Goal: Navigation & Orientation: Understand site structure

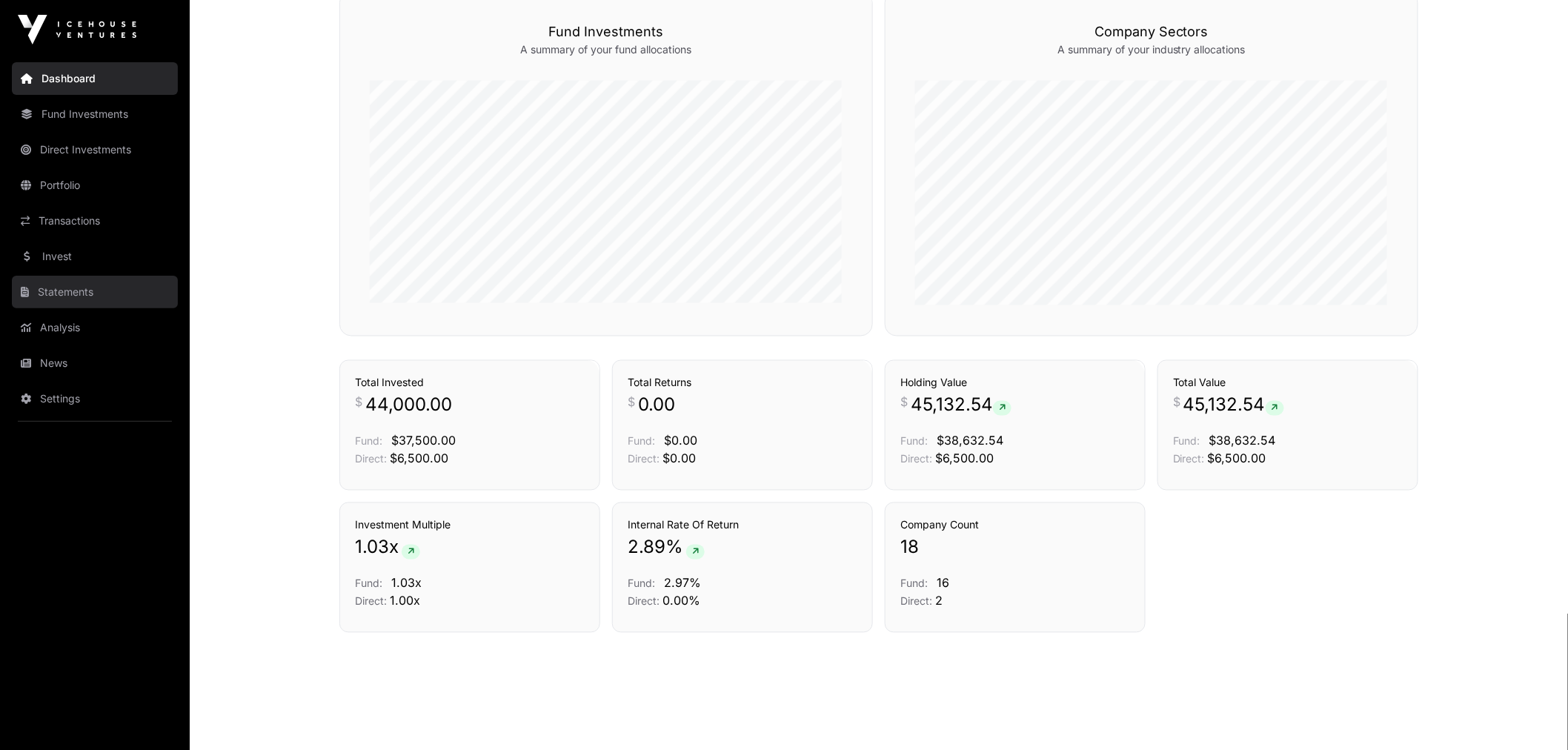
scroll to position [900, 0]
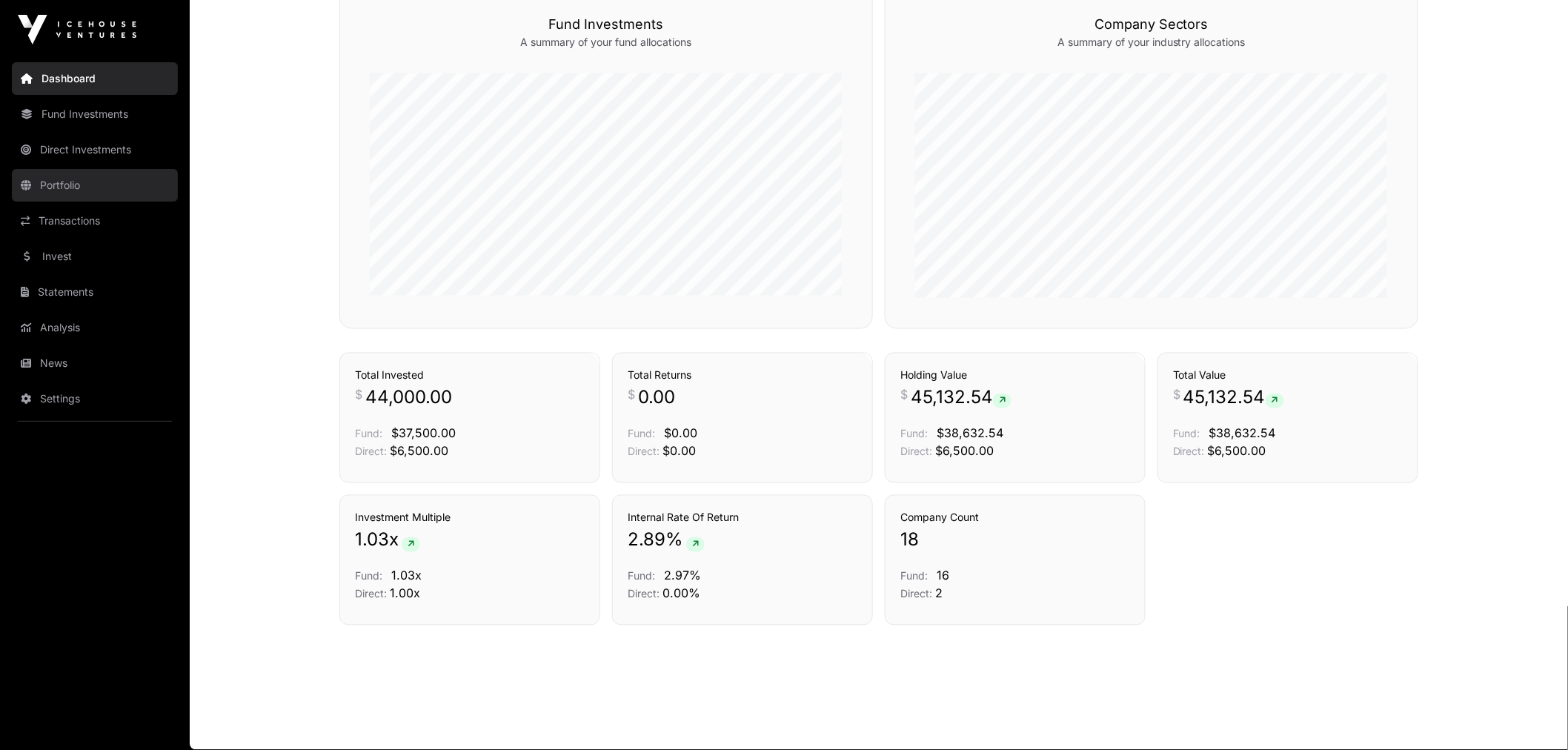
click at [78, 185] on link "Portfolio" at bounding box center [95, 185] width 166 height 32
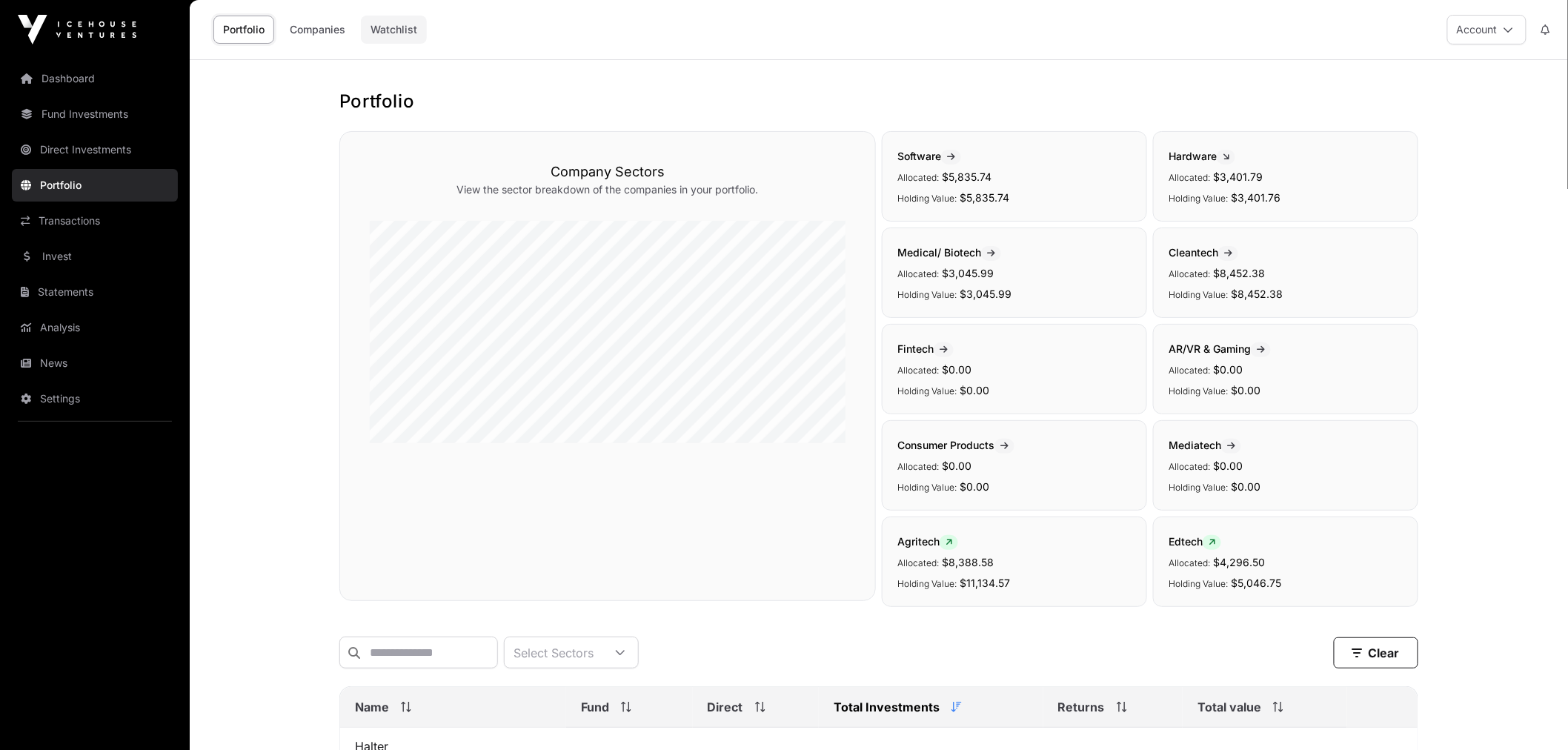
click at [402, 21] on link "Watchlist" at bounding box center [394, 29] width 66 height 28
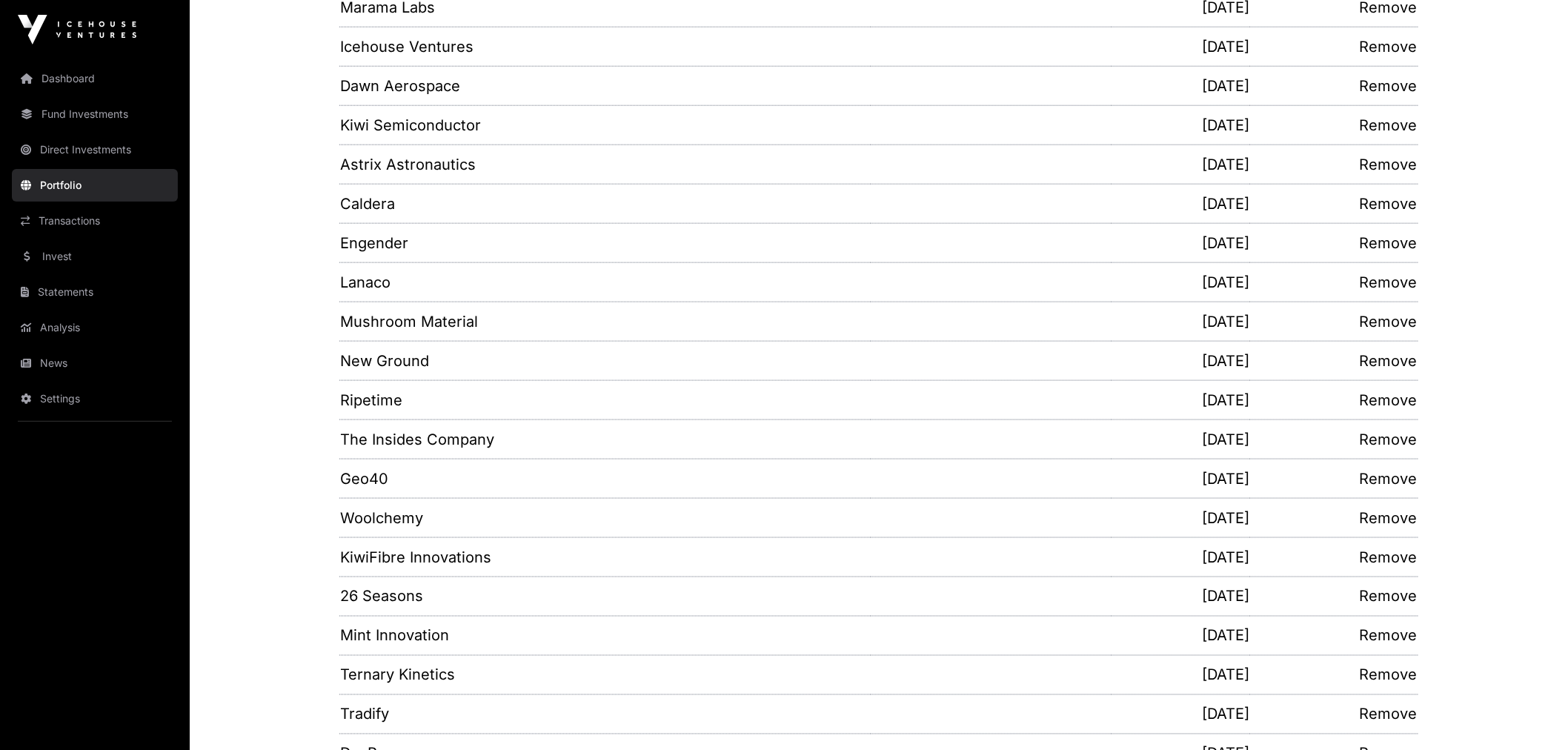
scroll to position [582, 0]
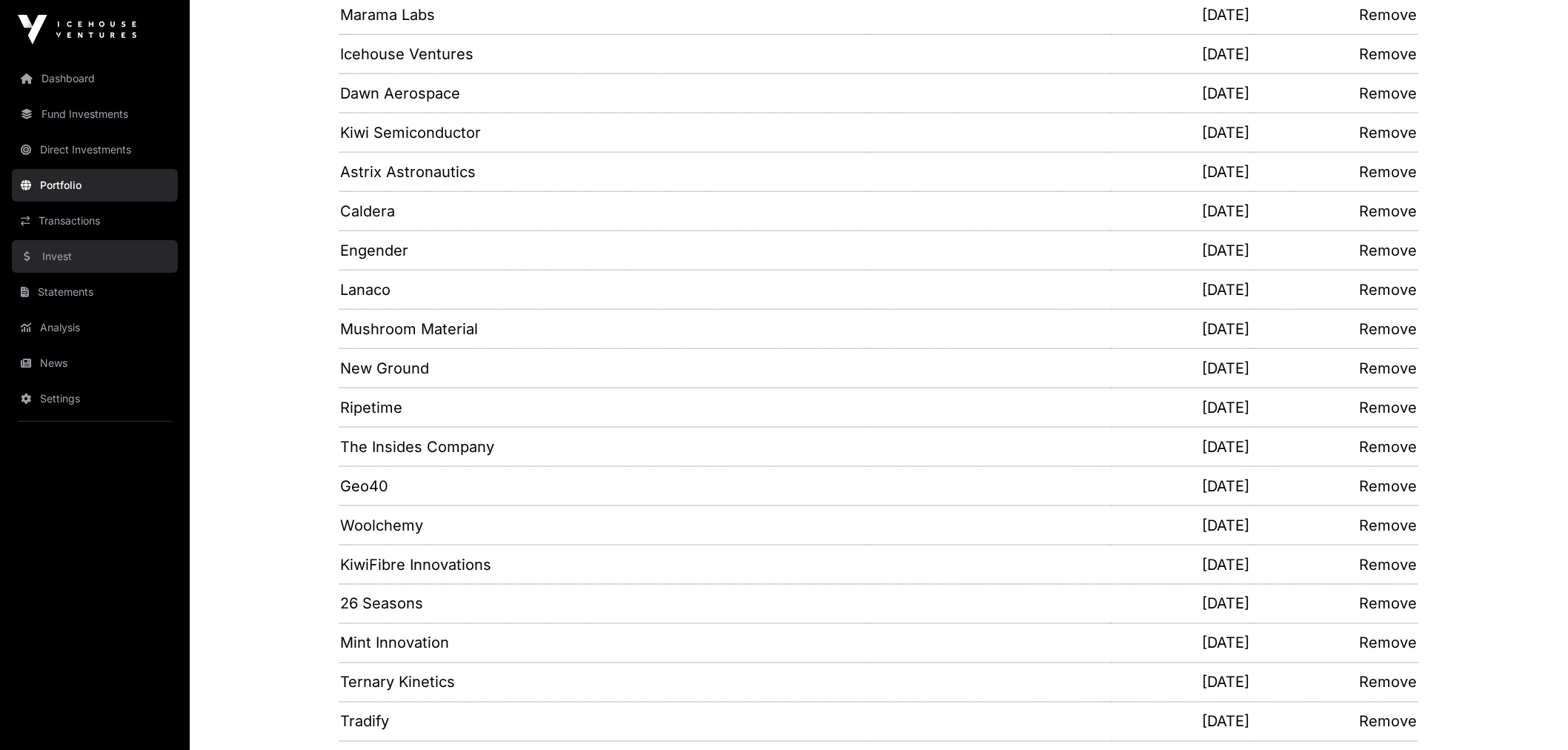
click at [32, 259] on link "Invest" at bounding box center [95, 256] width 166 height 32
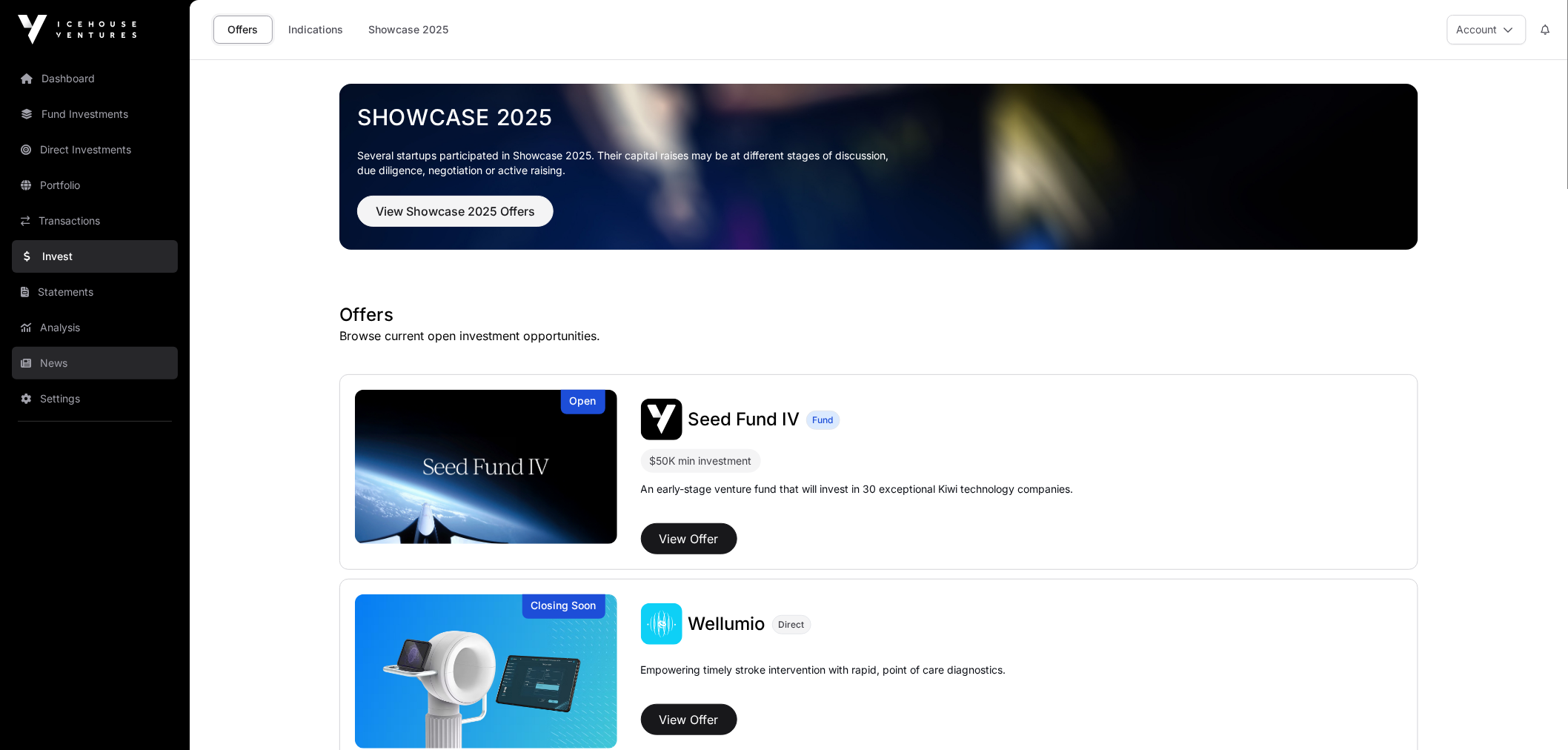
click at [59, 354] on link "News" at bounding box center [95, 363] width 166 height 32
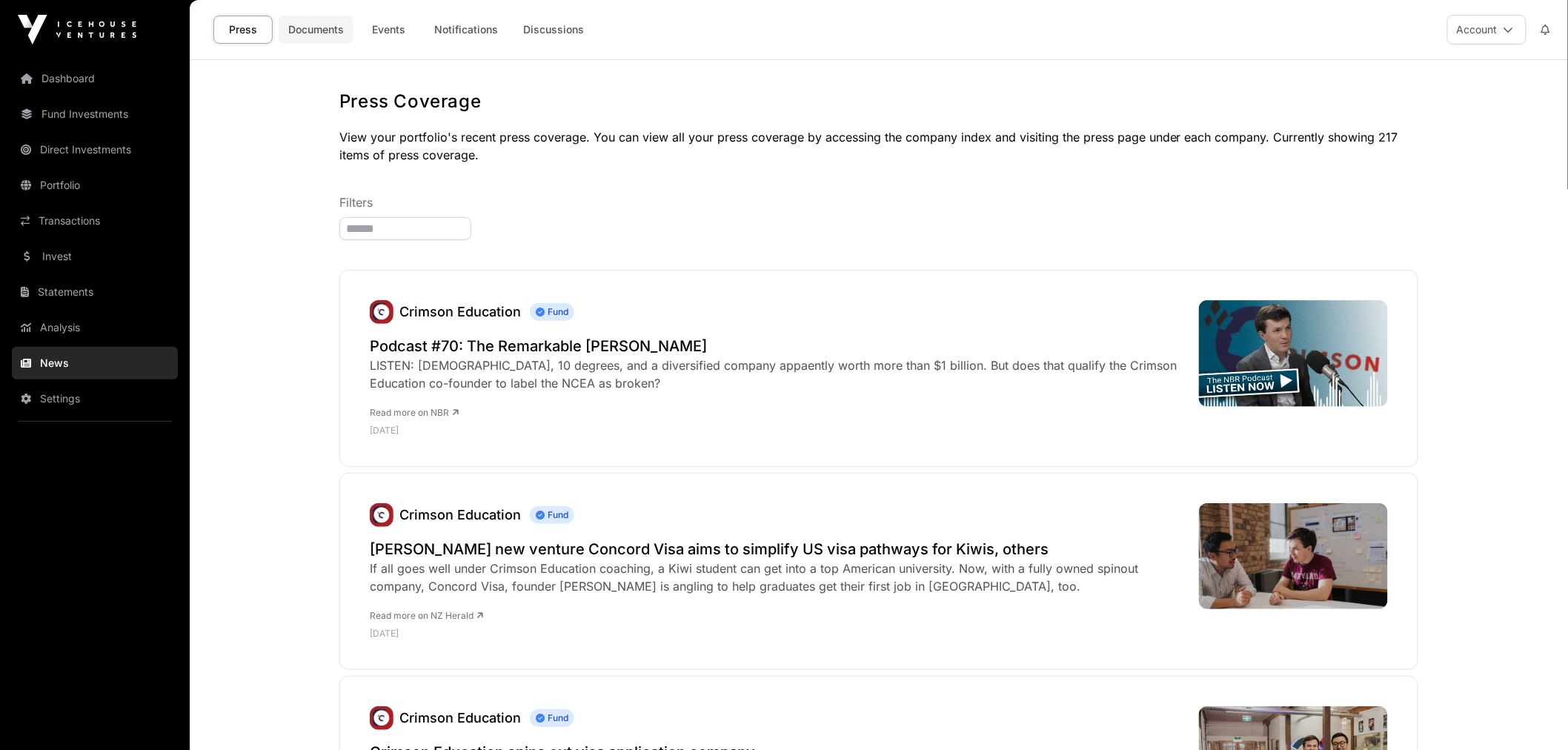
click at [321, 27] on link "Documents" at bounding box center [316, 29] width 75 height 28
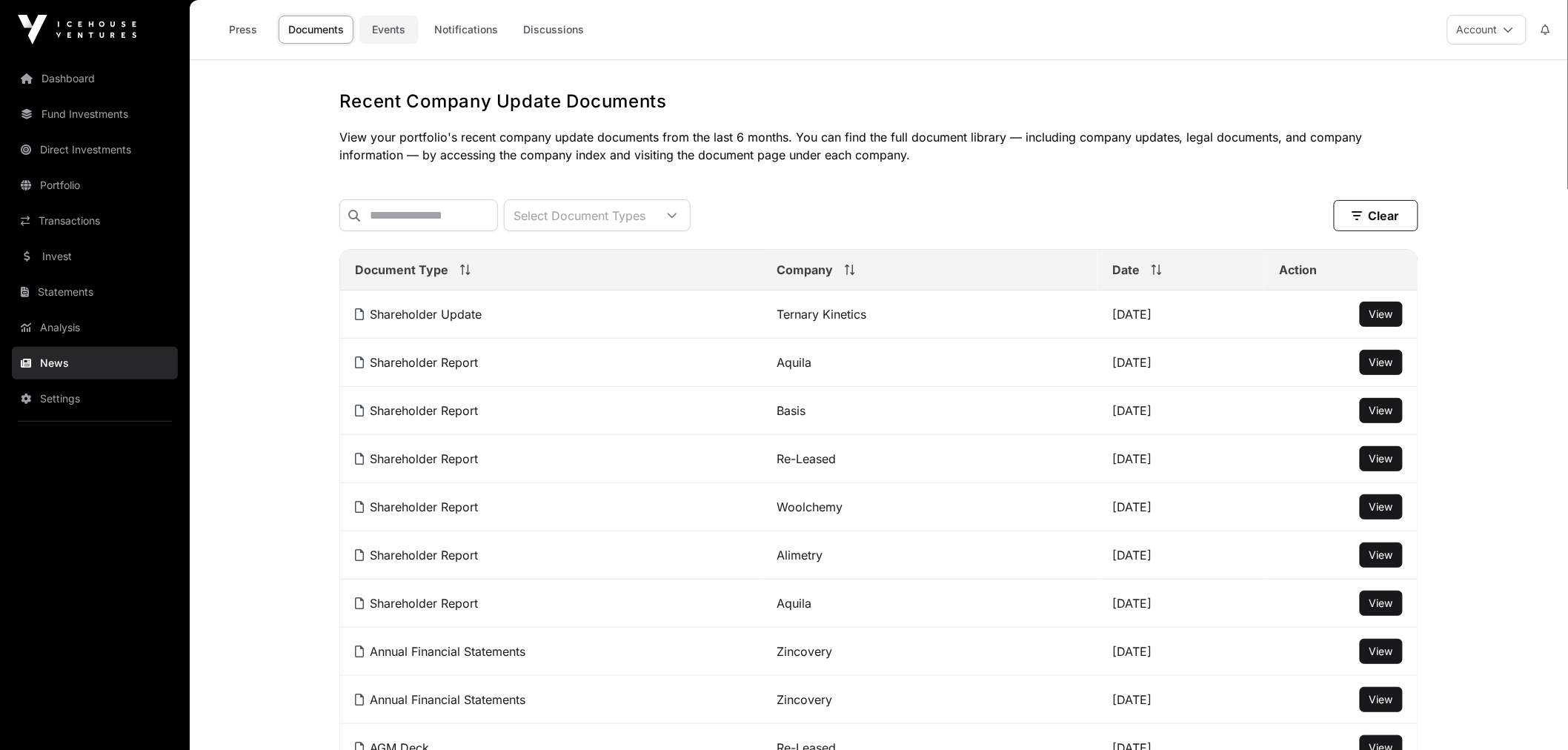
click at [382, 33] on link "Events" at bounding box center [388, 29] width 59 height 28
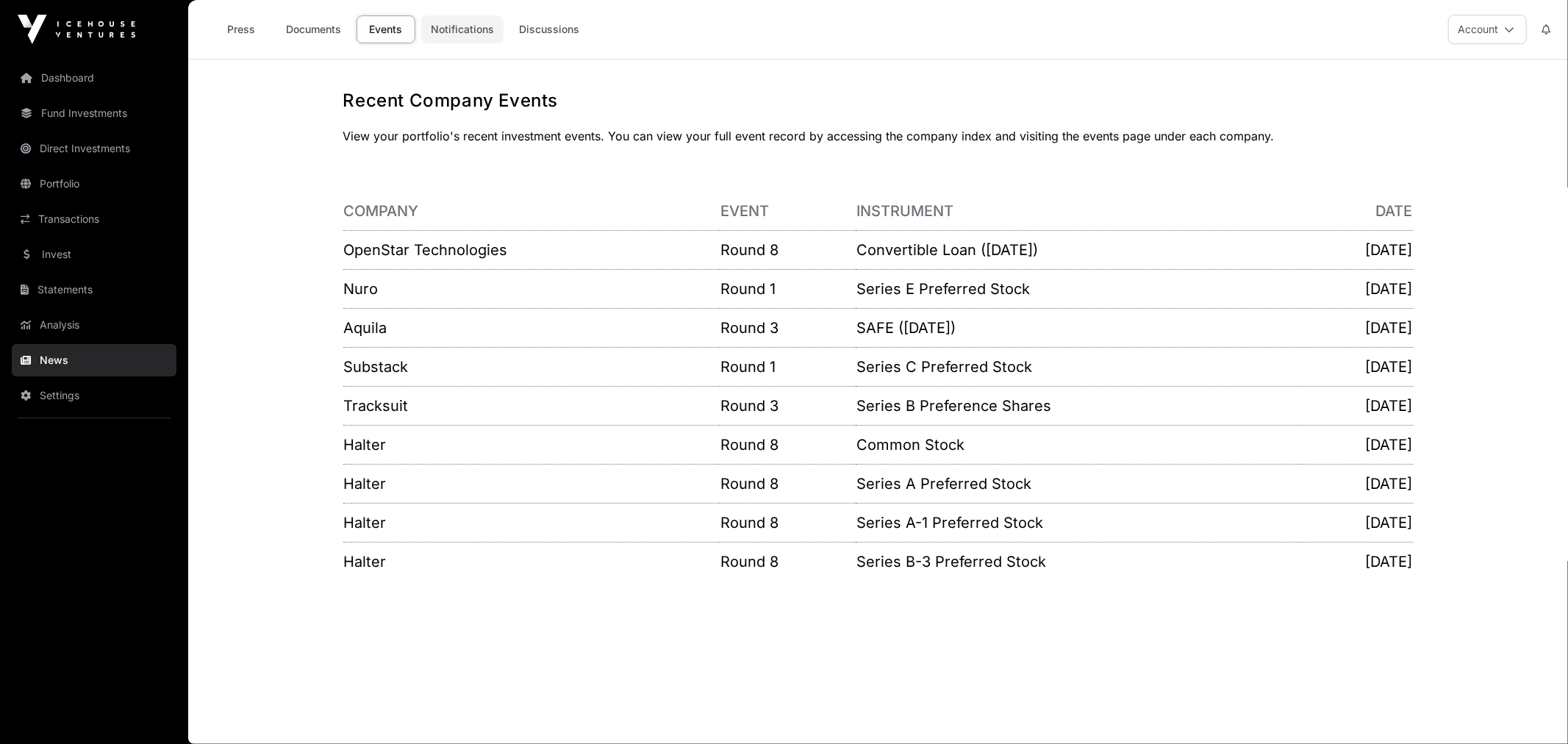
click at [431, 34] on link "Notifications" at bounding box center [462, 29] width 82 height 28
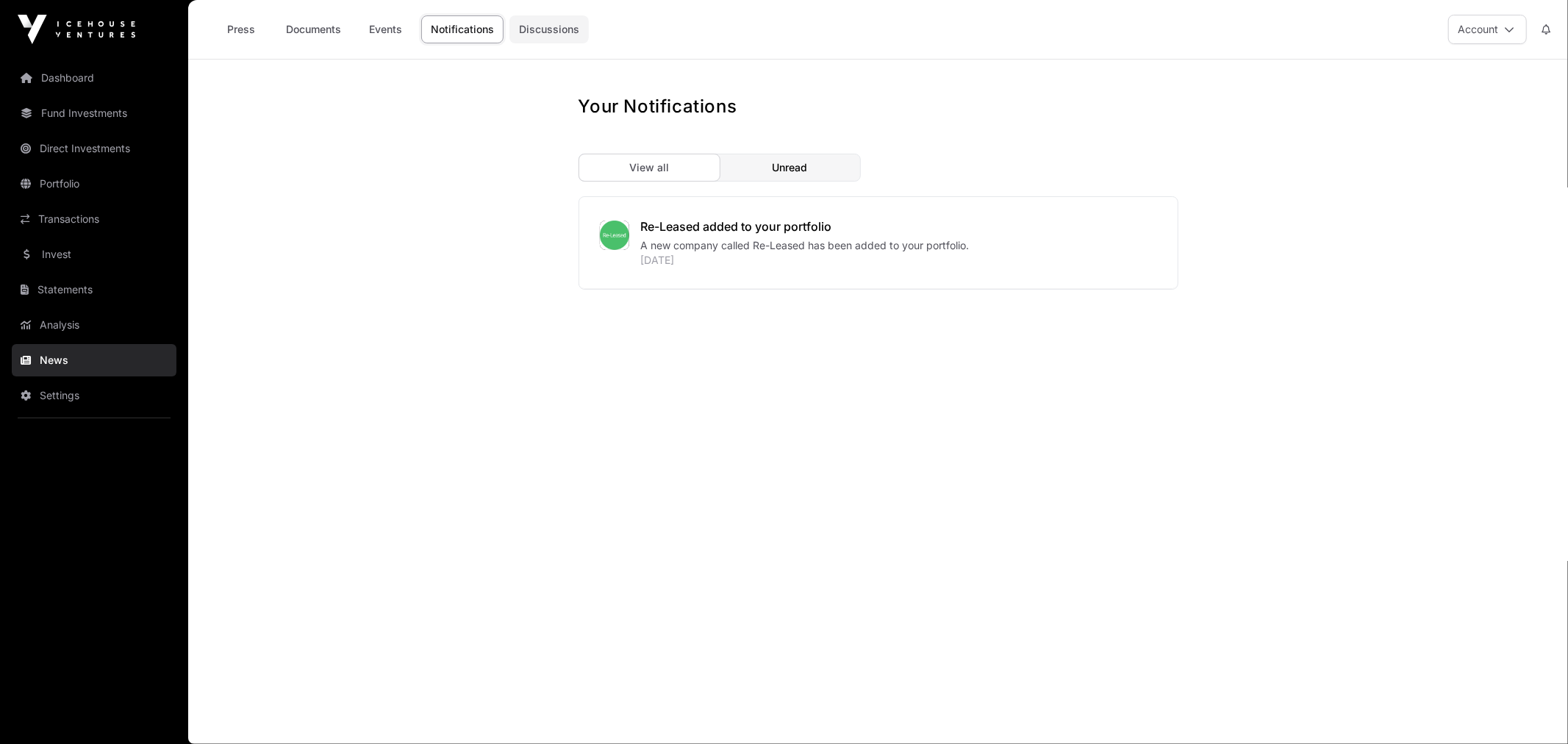
click at [561, 32] on link "Discussions" at bounding box center [549, 29] width 79 height 28
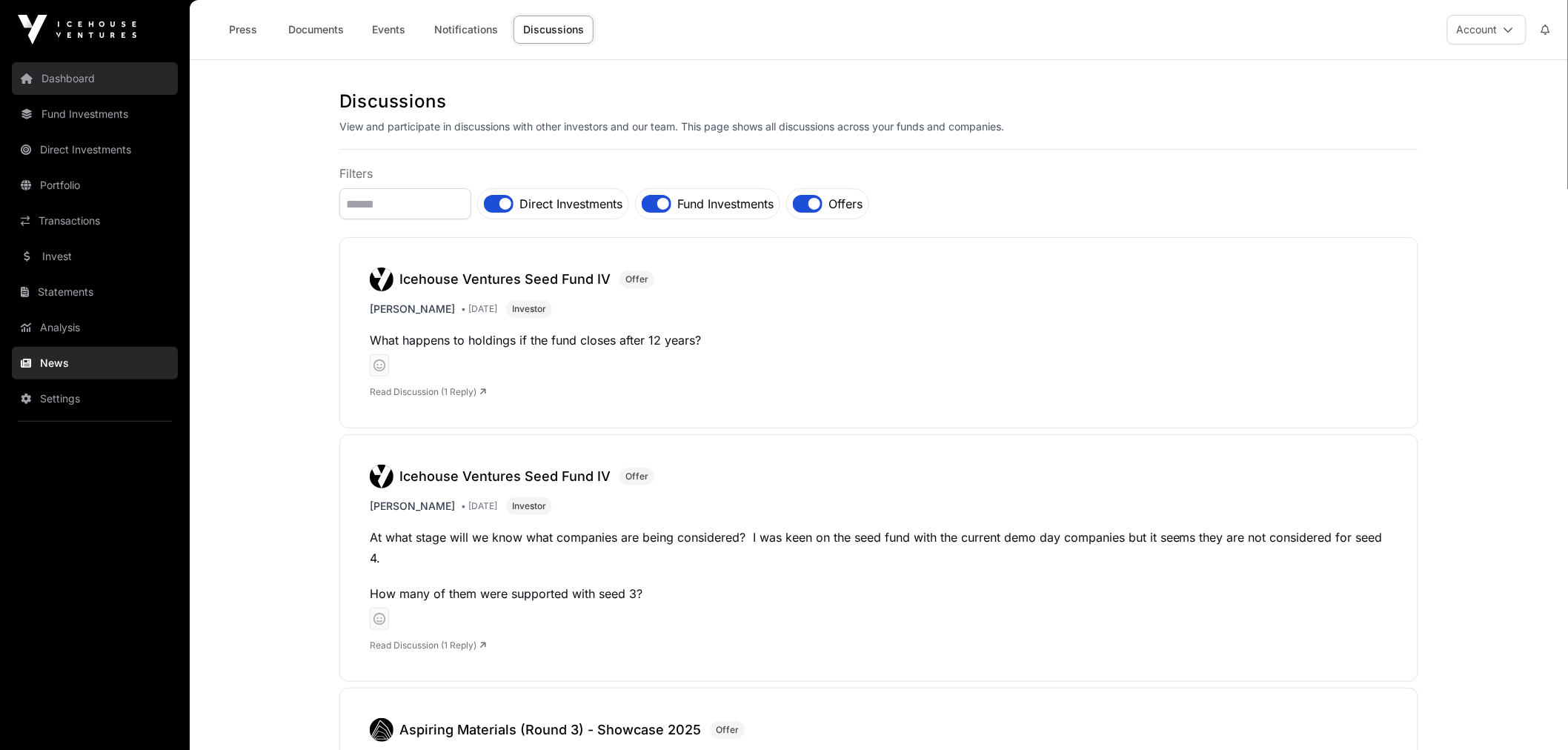
click at [129, 73] on link "Dashboard" at bounding box center [95, 78] width 166 height 32
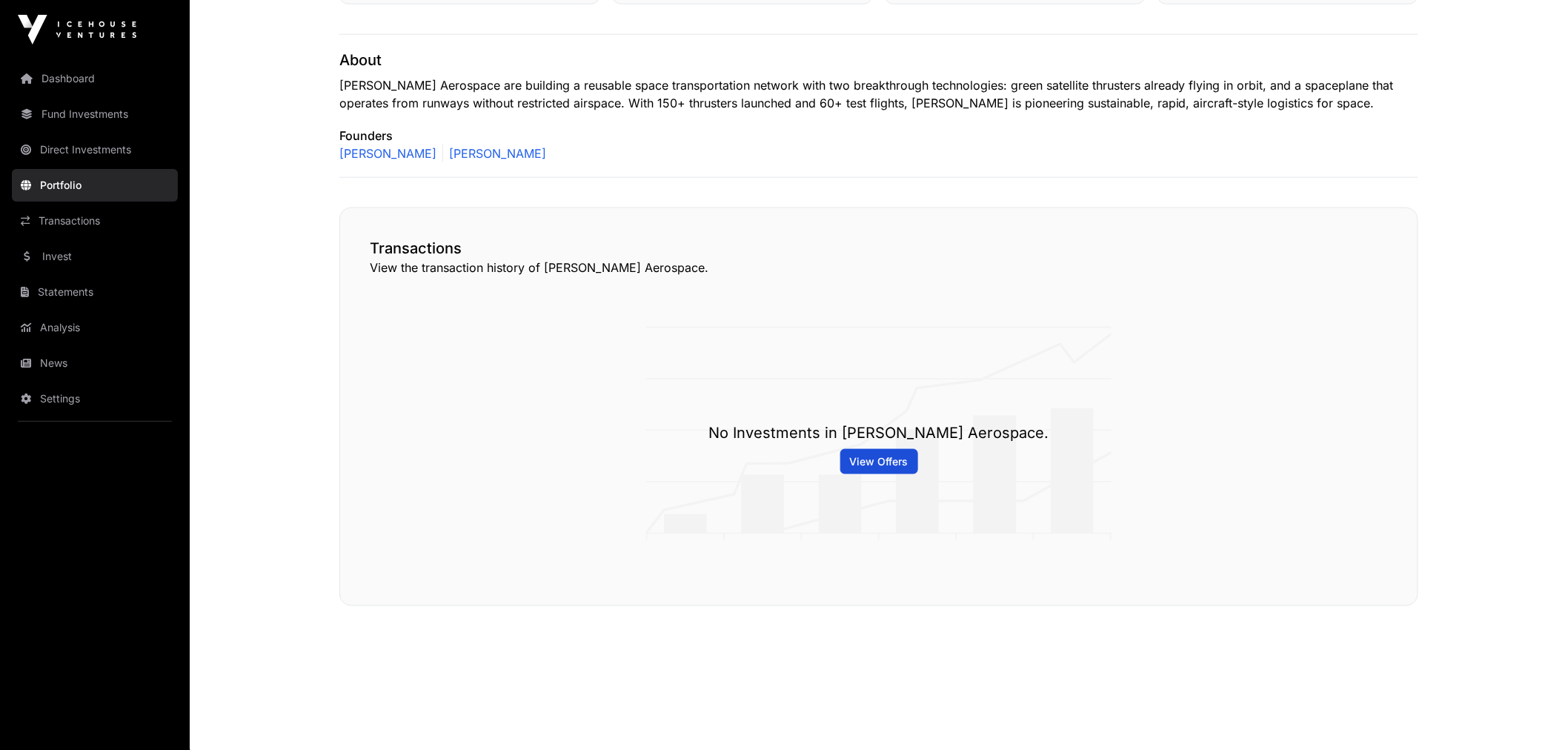
scroll to position [635, 0]
